Goal: Check status: Check status

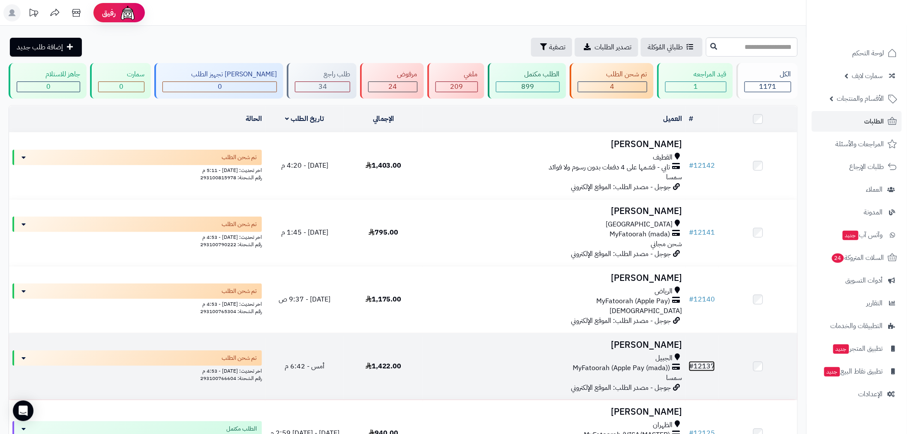
click at [697, 364] on link "# 12137" at bounding box center [702, 366] width 26 height 10
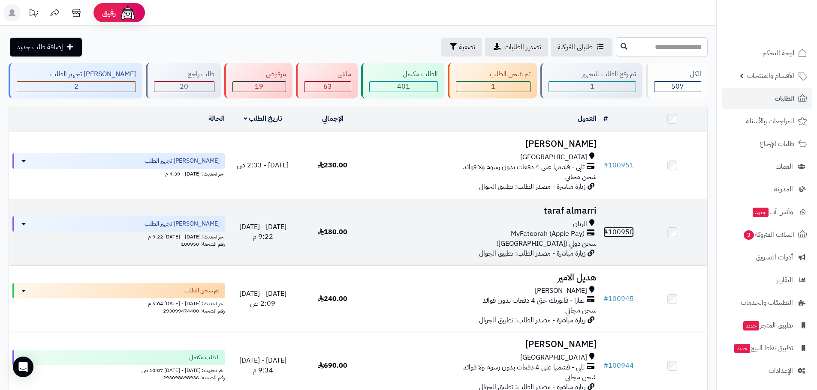
click at [627, 233] on link "# 100950" at bounding box center [618, 232] width 30 height 10
click at [620, 228] on link "# 100950" at bounding box center [618, 232] width 30 height 10
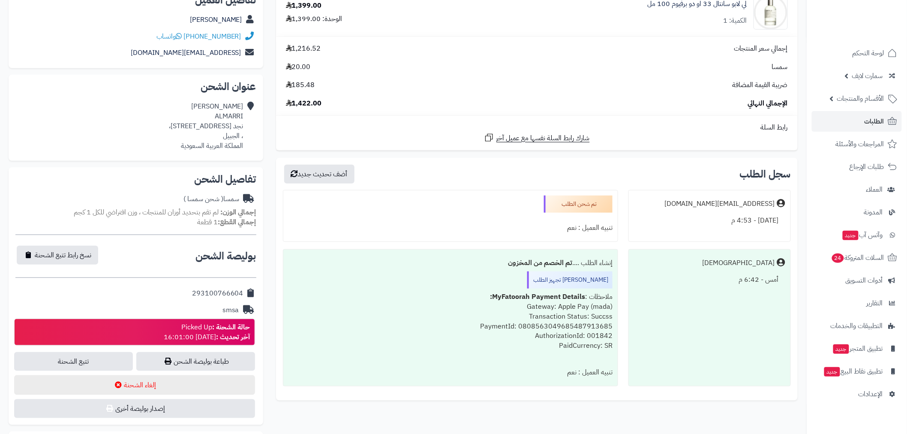
scroll to position [333, 0]
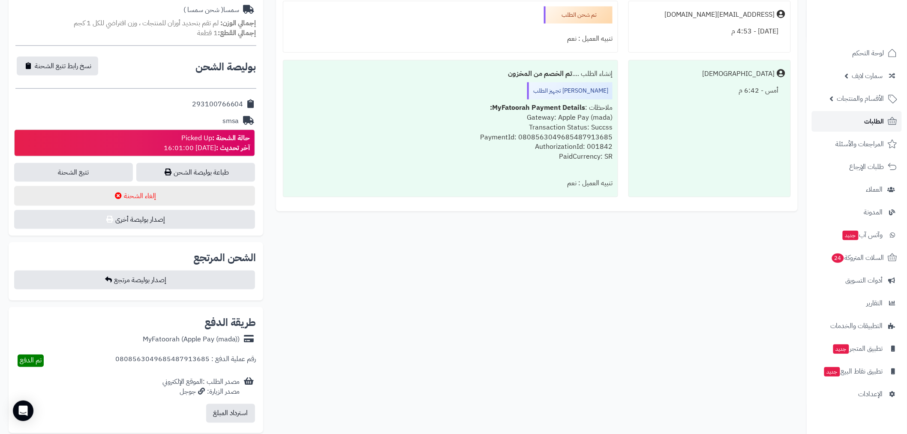
click at [871, 120] on span "الطلبات" at bounding box center [875, 121] width 20 height 12
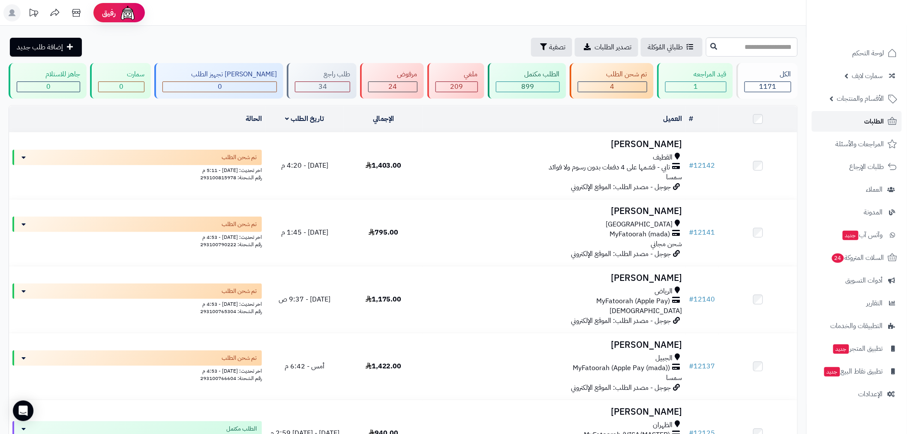
click at [847, 128] on link "الطلبات" at bounding box center [857, 121] width 90 height 21
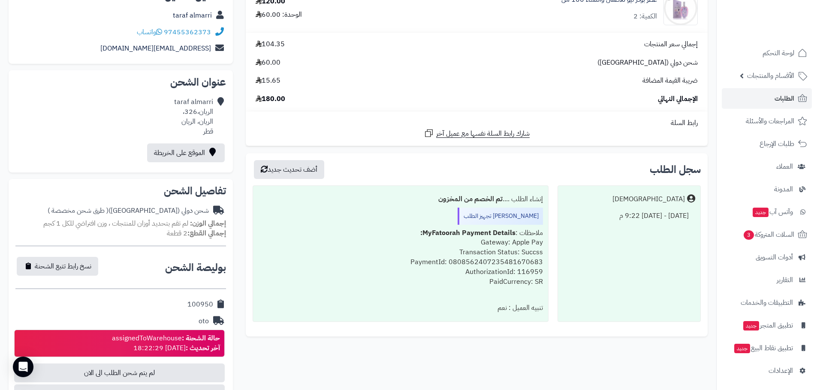
scroll to position [200, 0]
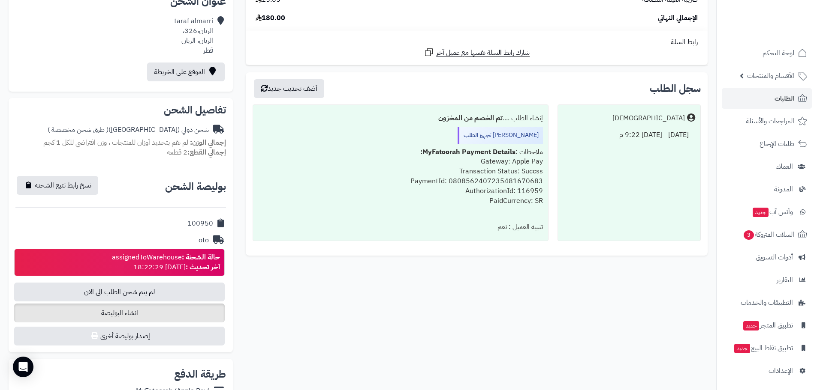
click at [128, 314] on span "انشاء البوليصة" at bounding box center [119, 313] width 210 height 19
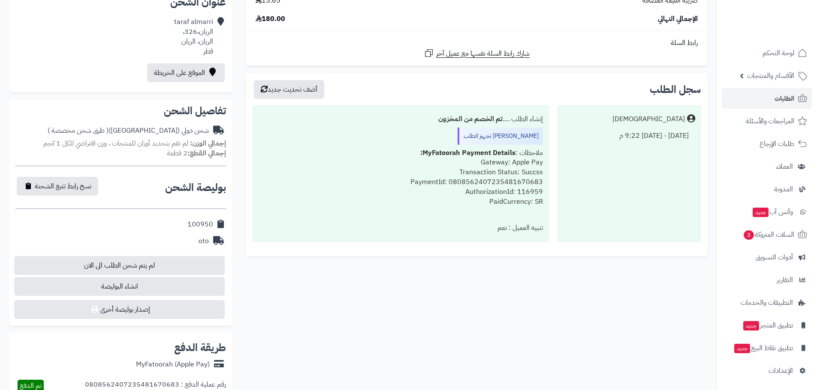
scroll to position [199, 0]
